Goal: Information Seeking & Learning: Check status

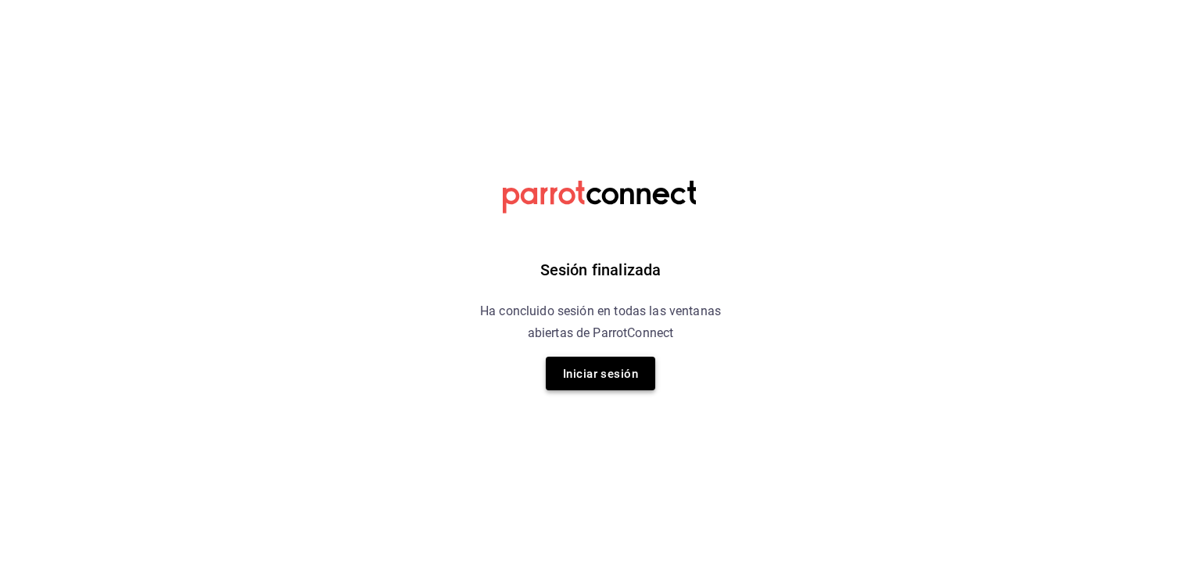
click at [591, 383] on font "Iniciar sesión" at bounding box center [600, 373] width 75 height 21
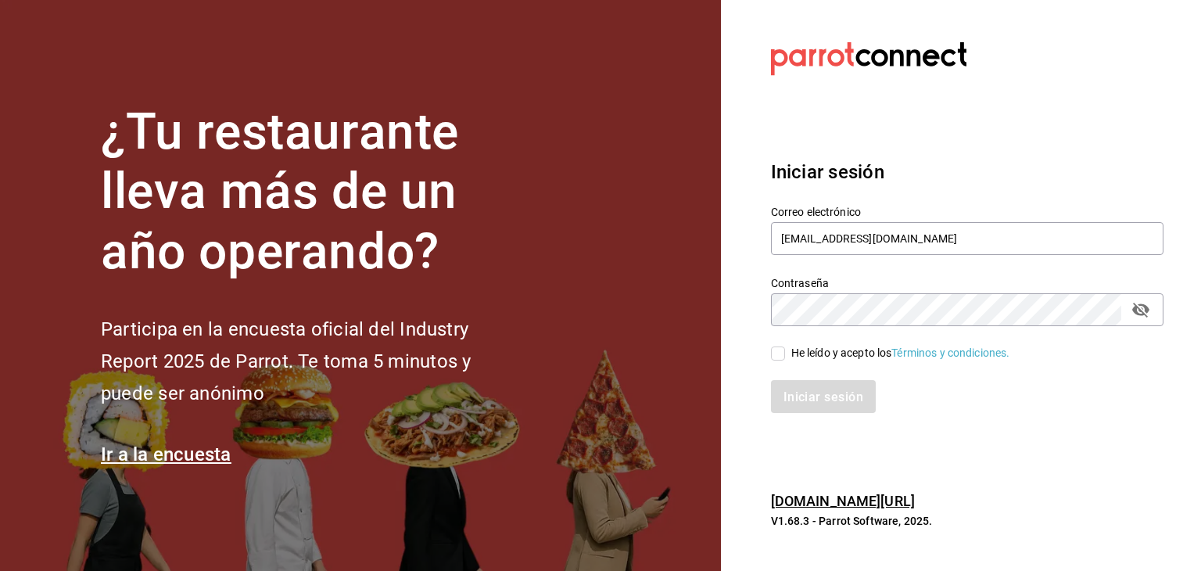
click at [782, 356] on input "He leído y acepto los Términos y condiciones." at bounding box center [778, 353] width 14 height 14
checkbox input "true"
click at [816, 386] on button "Iniciar sesión" at bounding box center [824, 396] width 106 height 33
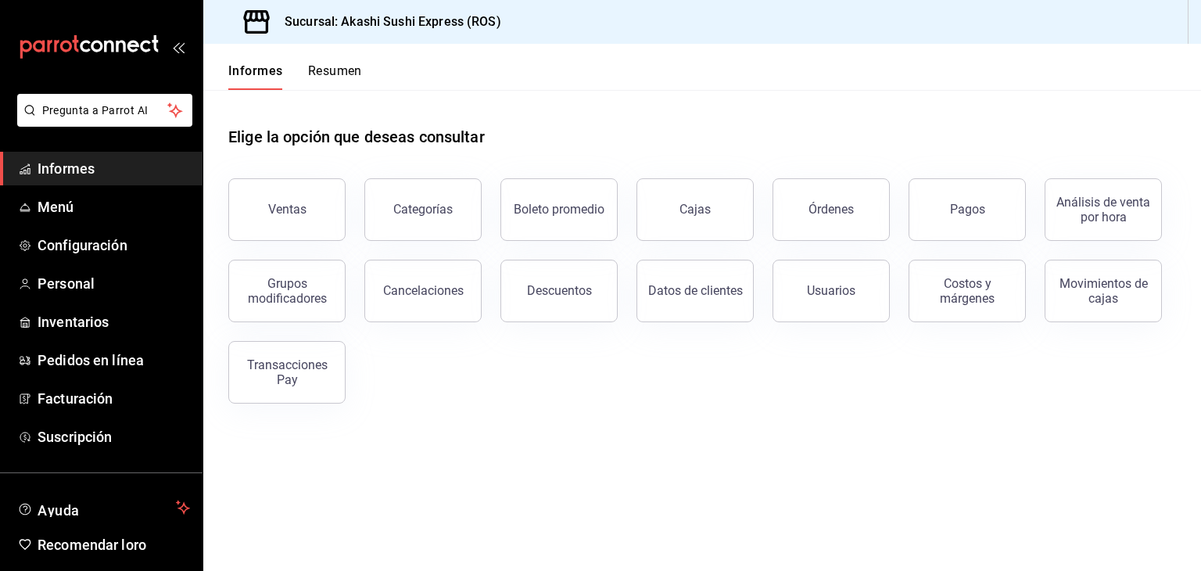
click at [104, 172] on span "Informes" at bounding box center [114, 168] width 152 height 21
click at [841, 215] on font "Órdenes" at bounding box center [830, 209] width 45 height 15
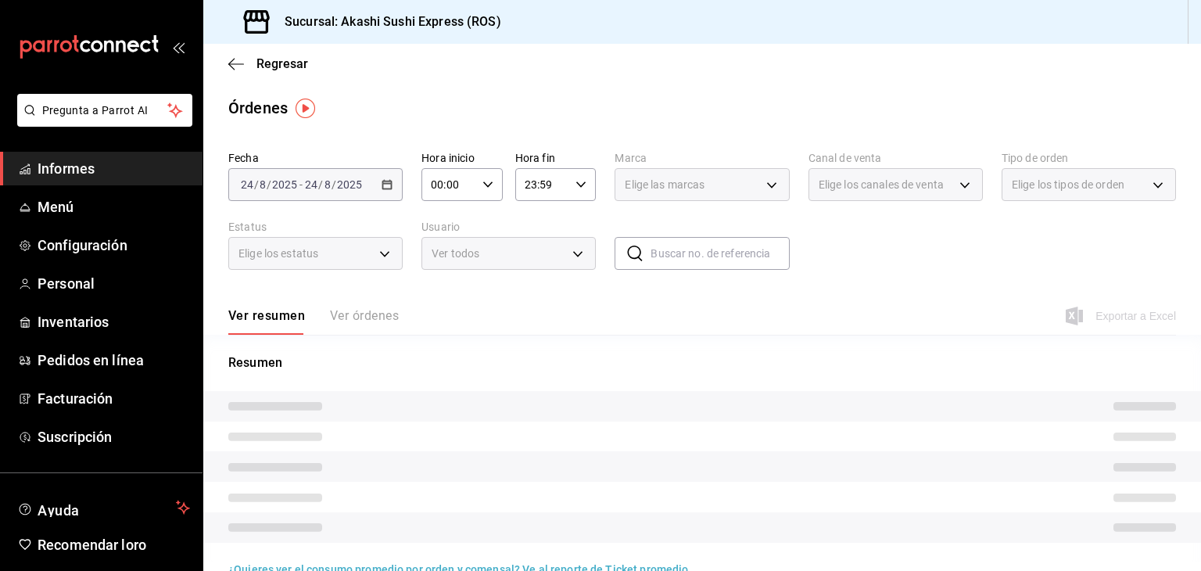
click at [485, 247] on body "Pregunta a Parrot AI Informes Menú Configuración Personal Inventarios Pedidos e…" at bounding box center [600, 285] width 1201 height 571
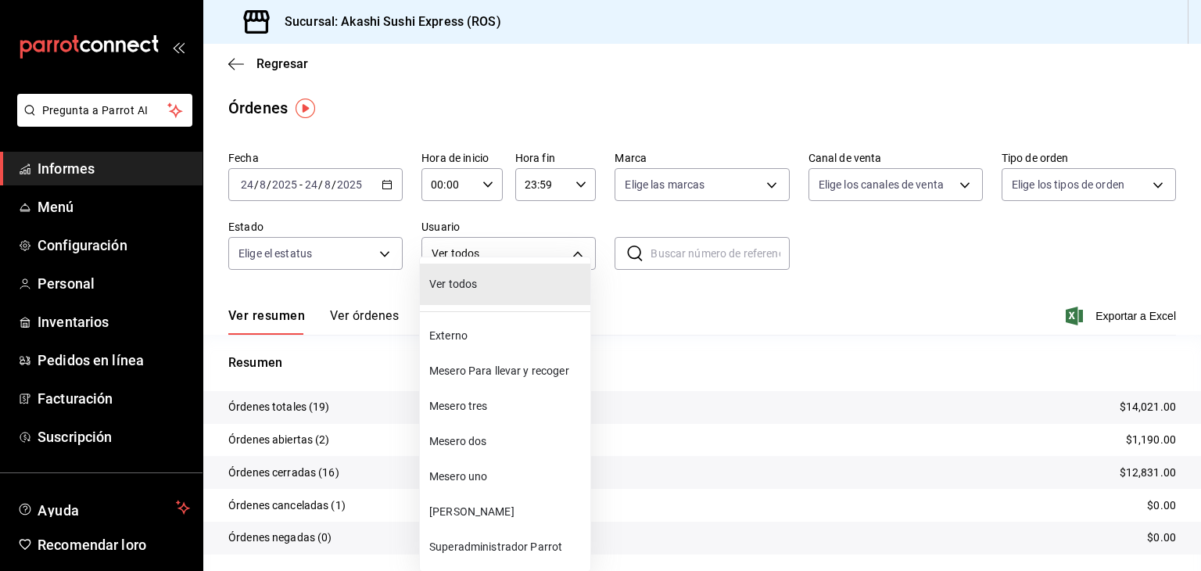
click at [485, 448] on span "Mesero dos" at bounding box center [506, 441] width 155 height 16
type input "1a396576-9f9c-4cd2-8107-c75e5ad1c36a"
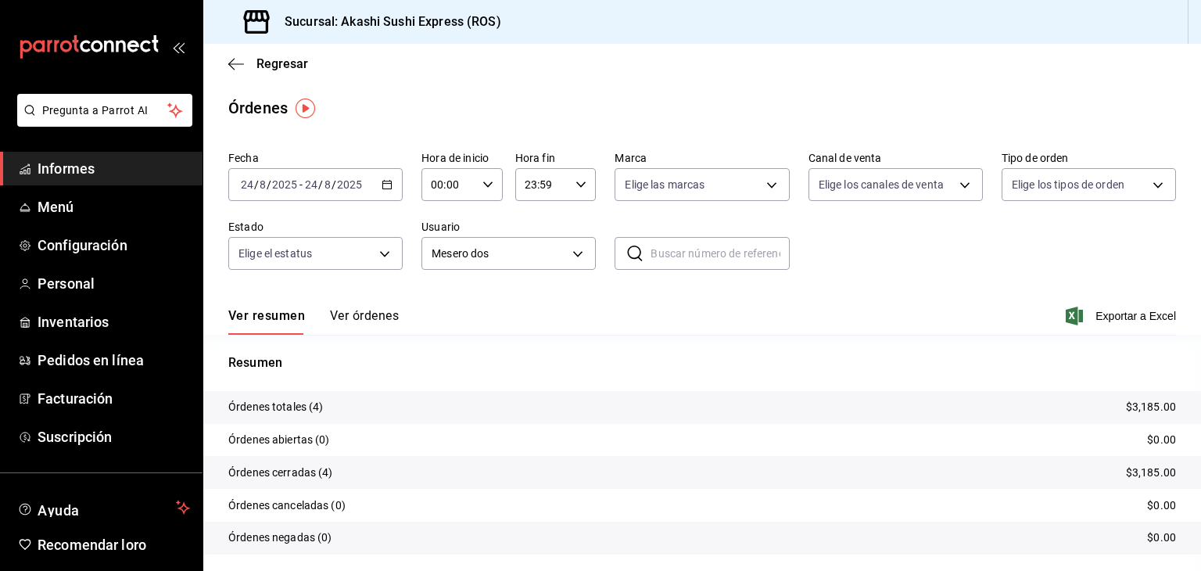
click at [367, 320] on font "Ver órdenes" at bounding box center [364, 315] width 69 height 15
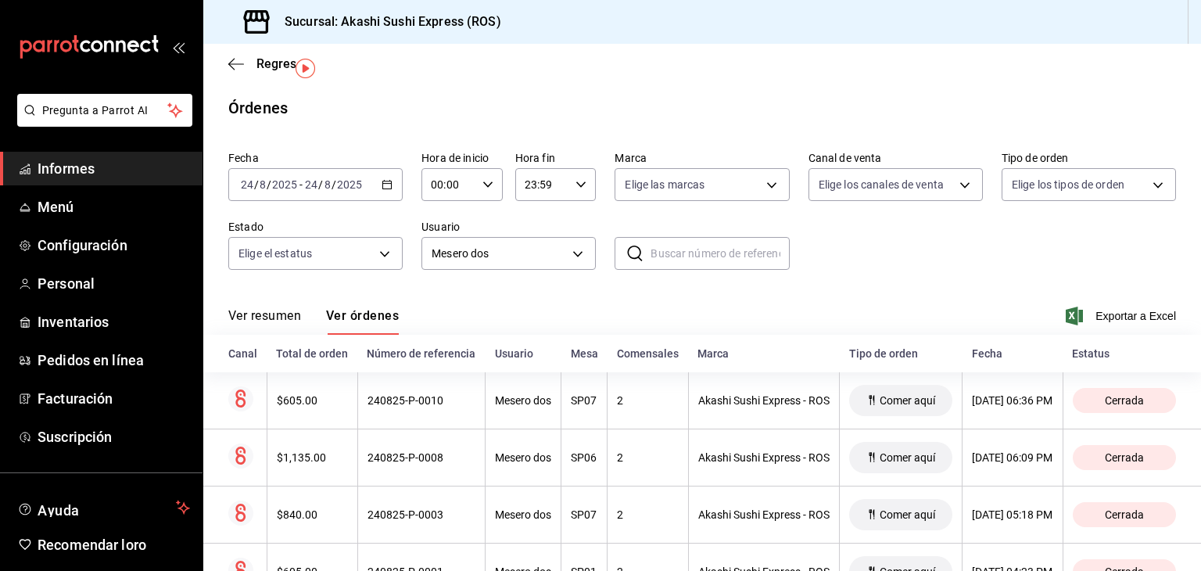
scroll to position [74, 0]
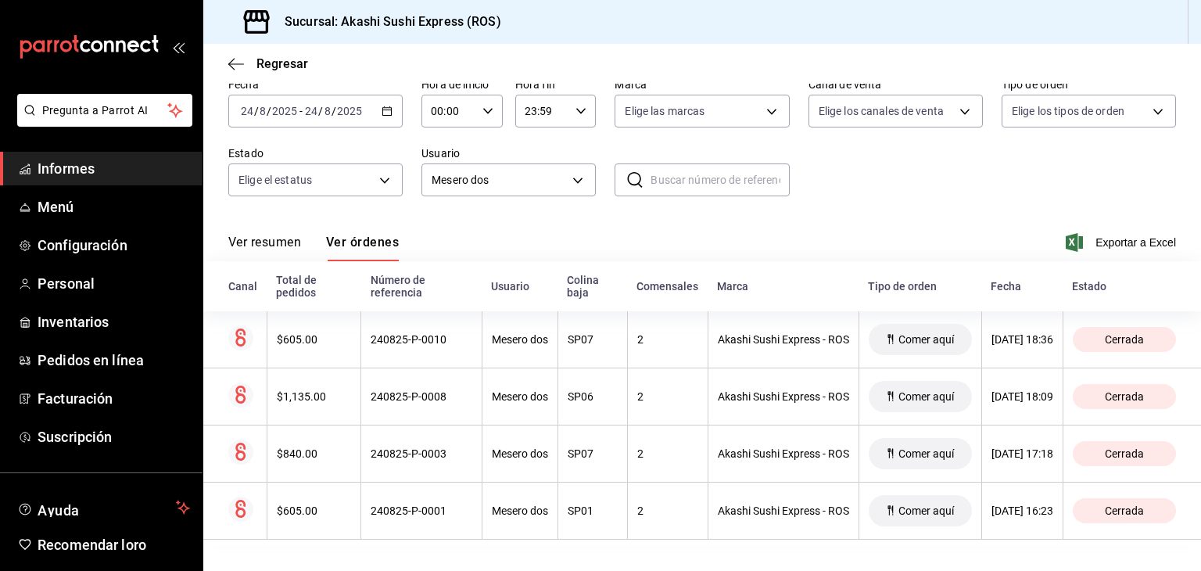
click at [69, 173] on font "Informes" at bounding box center [66, 168] width 57 height 16
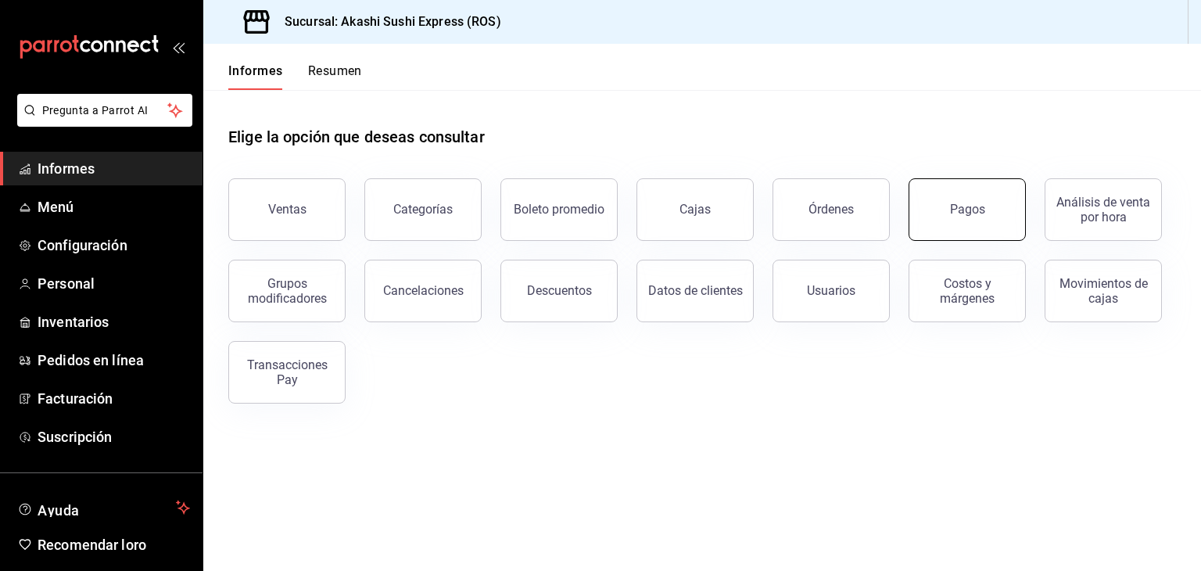
click at [936, 192] on button "Pagos" at bounding box center [966, 209] width 117 height 63
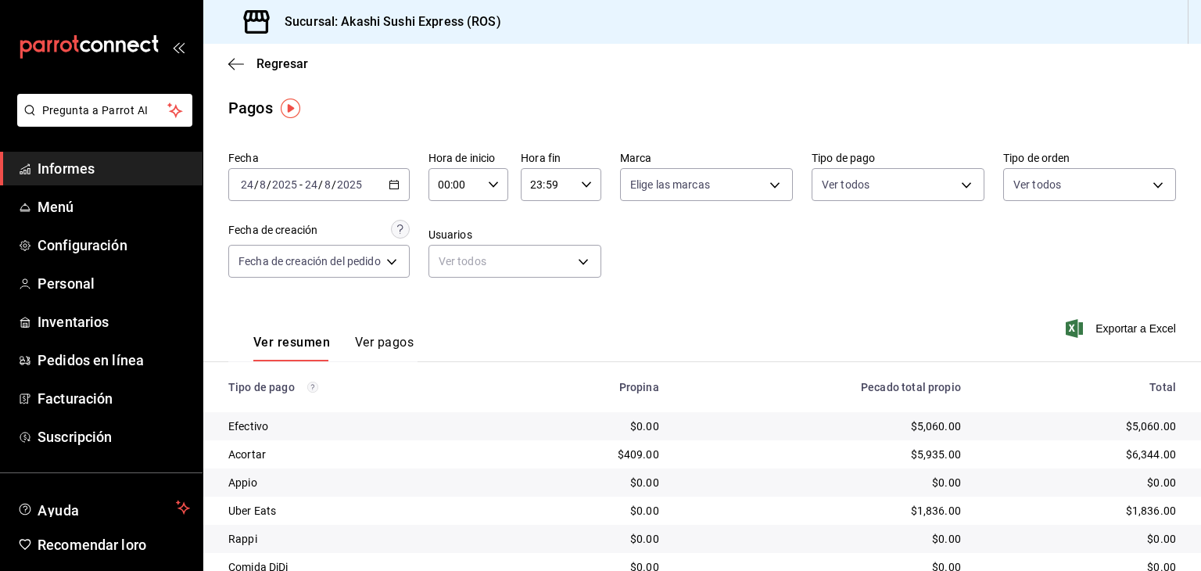
click at [387, 335] on font "Ver pagos" at bounding box center [384, 342] width 59 height 15
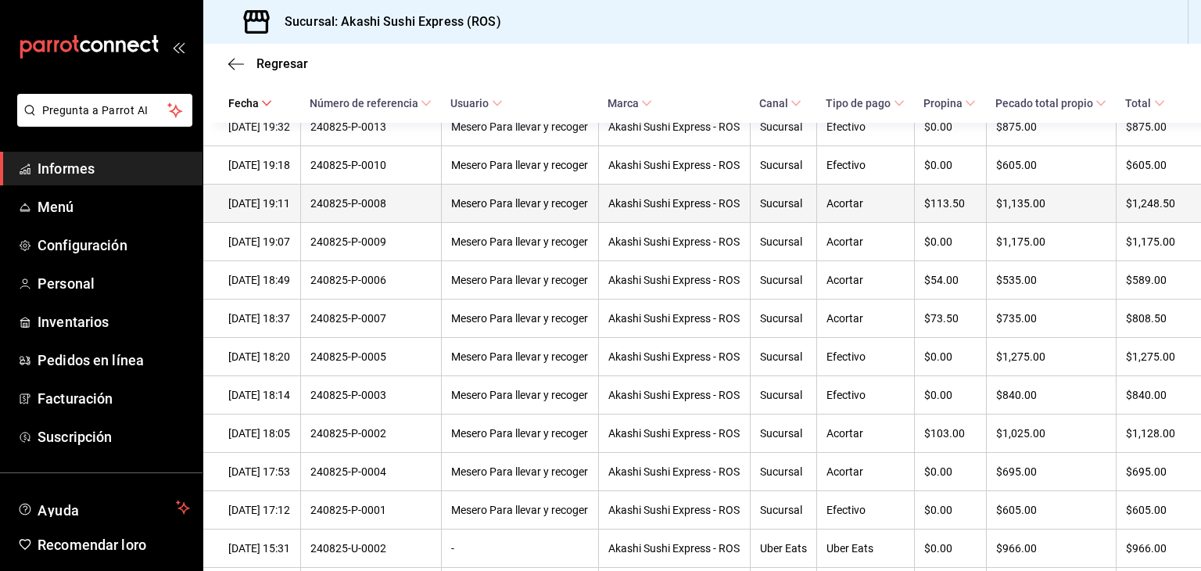
scroll to position [396, 0]
